Goal: Navigation & Orientation: Find specific page/section

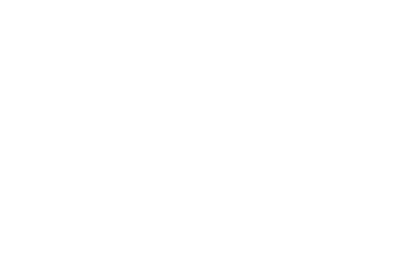
click at [371, 245] on div "Om u de beste gebruikerservaring te kunnen bieden, gebruiken wij cookies. Als u…" at bounding box center [204, 255] width 397 height 32
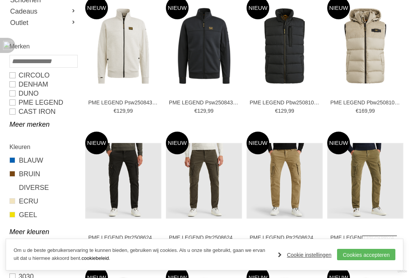
scroll to position [284, 0]
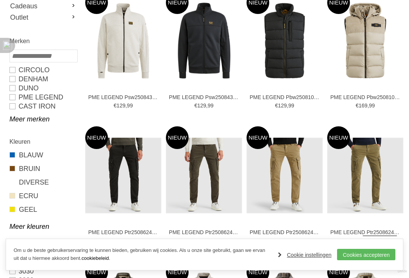
click at [375, 260] on link "Cookies accepteren" at bounding box center [366, 254] width 58 height 11
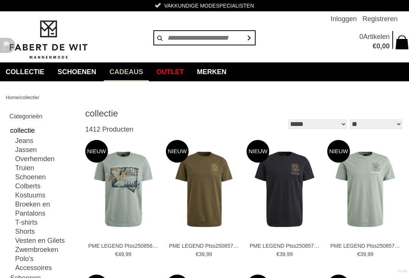
click at [232, 67] on link "Merken" at bounding box center [211, 71] width 41 height 19
